Goal: Task Accomplishment & Management: Complete application form

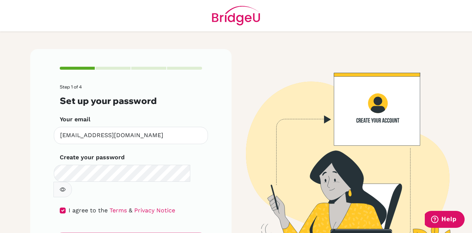
scroll to position [24, 0]
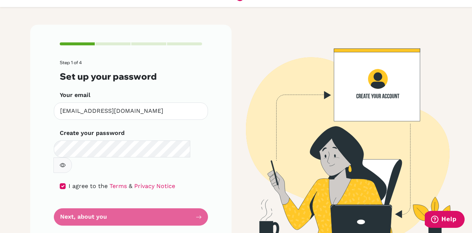
click at [112, 199] on form "Step 1 of 4 Set up your password Your email [EMAIL_ADDRESS][DOMAIN_NAME] Invali…" at bounding box center [131, 142] width 142 height 165
click at [170, 192] on form "Step 1 of 4 Set up your password Your email [EMAIL_ADDRESS][DOMAIN_NAME] Invali…" at bounding box center [131, 142] width 142 height 165
click at [175, 207] on form "Step 1 of 4 Set up your password Your email [EMAIL_ADDRESS][DOMAIN_NAME] Invali…" at bounding box center [131, 142] width 142 height 165
click at [116, 182] on link "Terms" at bounding box center [117, 185] width 17 height 7
click at [152, 182] on label "I agree to the Terms & Privacy Notice" at bounding box center [122, 186] width 107 height 9
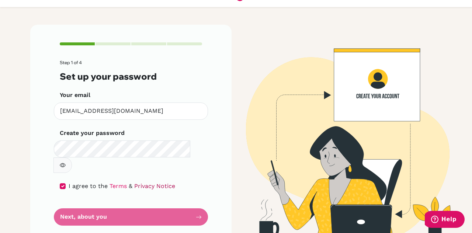
click at [153, 182] on link "Privacy Notice" at bounding box center [154, 185] width 41 height 7
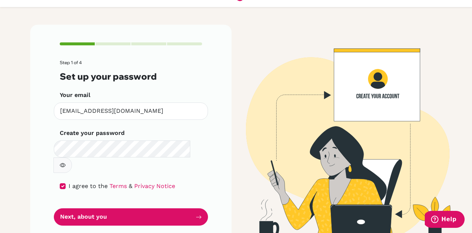
click at [126, 131] on div "Create your password Make sure it's at least 6 characters" at bounding box center [131, 151] width 142 height 44
click at [64, 164] on icon "button" at bounding box center [63, 165] width 3 height 3
click at [64, 164] on icon "button" at bounding box center [62, 165] width 3 height 3
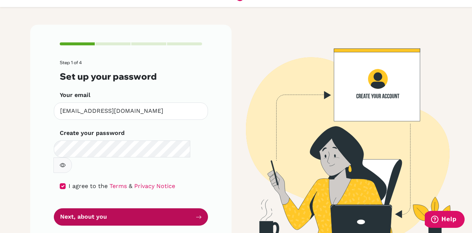
click at [142, 208] on button "Next, about you" at bounding box center [131, 216] width 154 height 17
